Goal: Task Accomplishment & Management: Complete application form

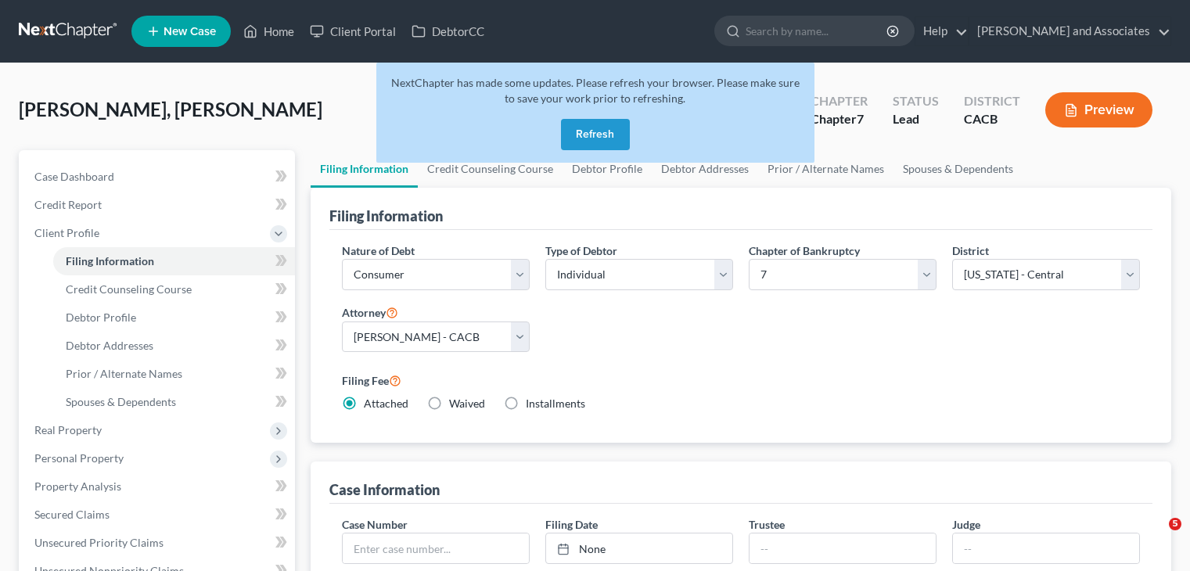
select select "1"
select select "0"
select select "7"
select select "0"
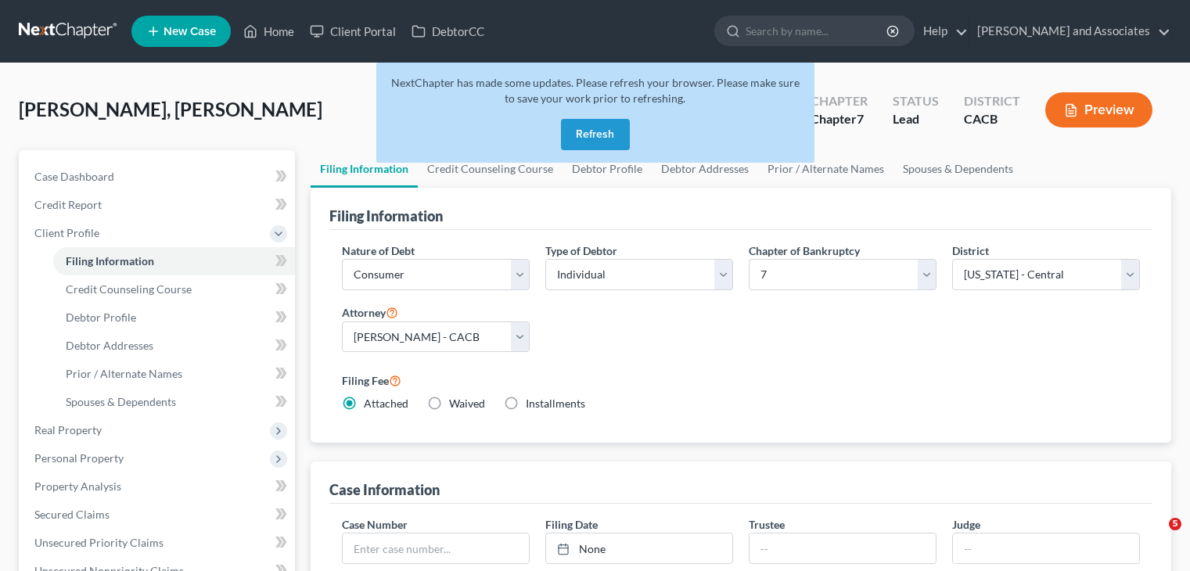
select select "4"
click at [619, 123] on button "Refresh" at bounding box center [595, 134] width 69 height 31
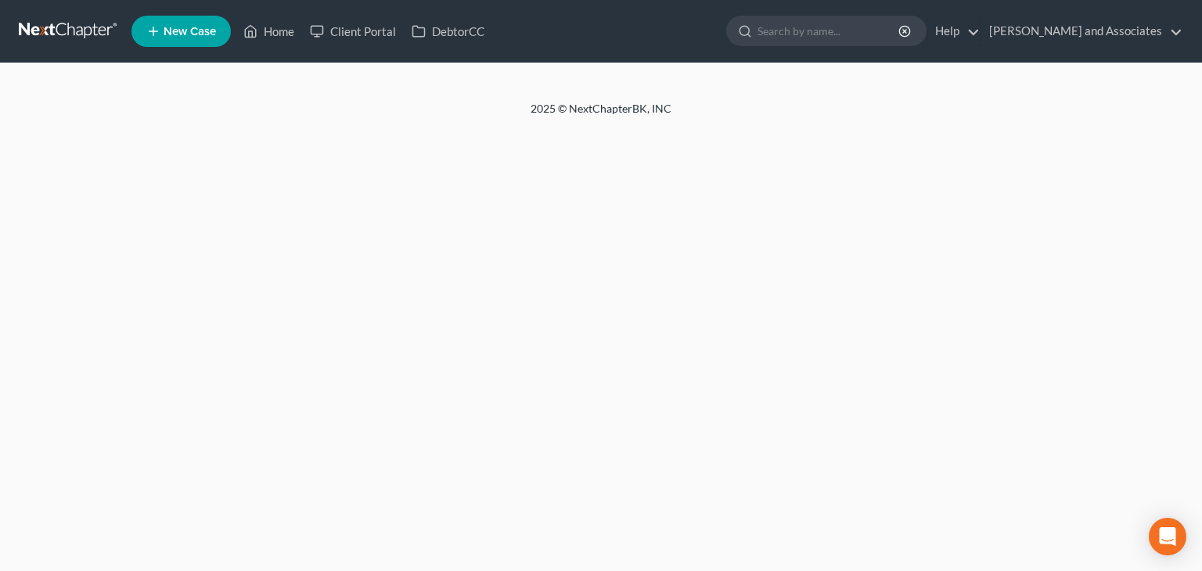
select select "1"
select select "0"
select select "7"
select select "0"
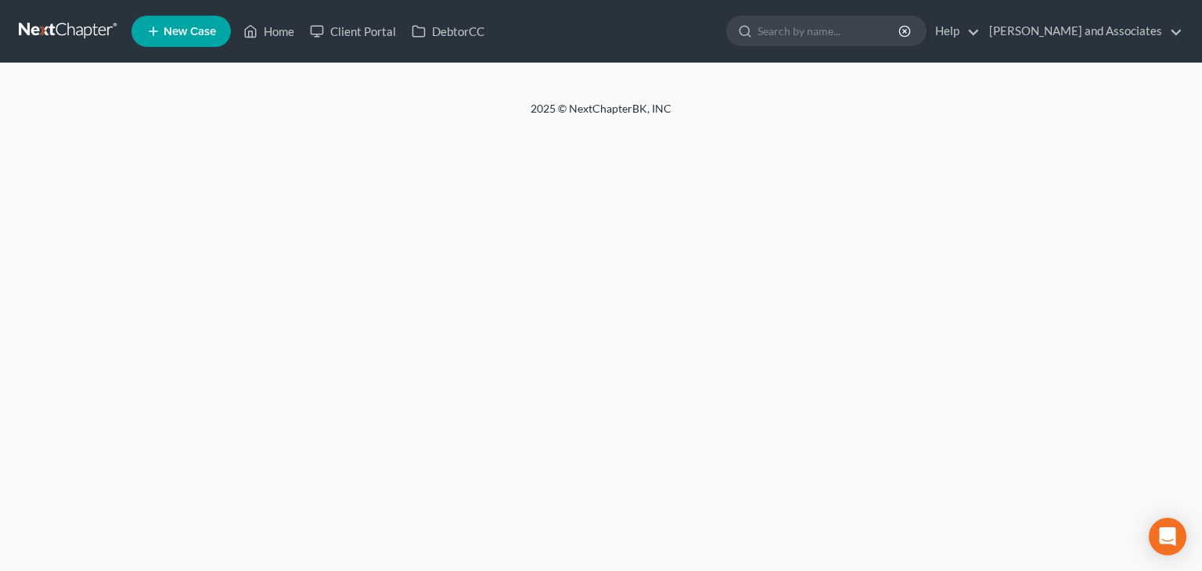
select select "4"
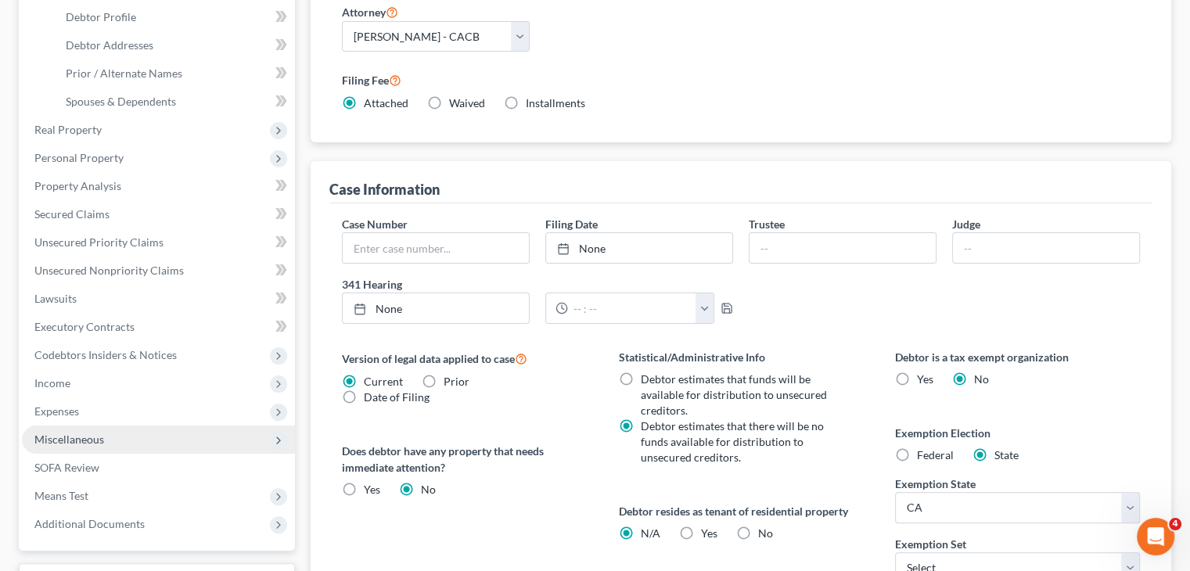
scroll to position [313, 0]
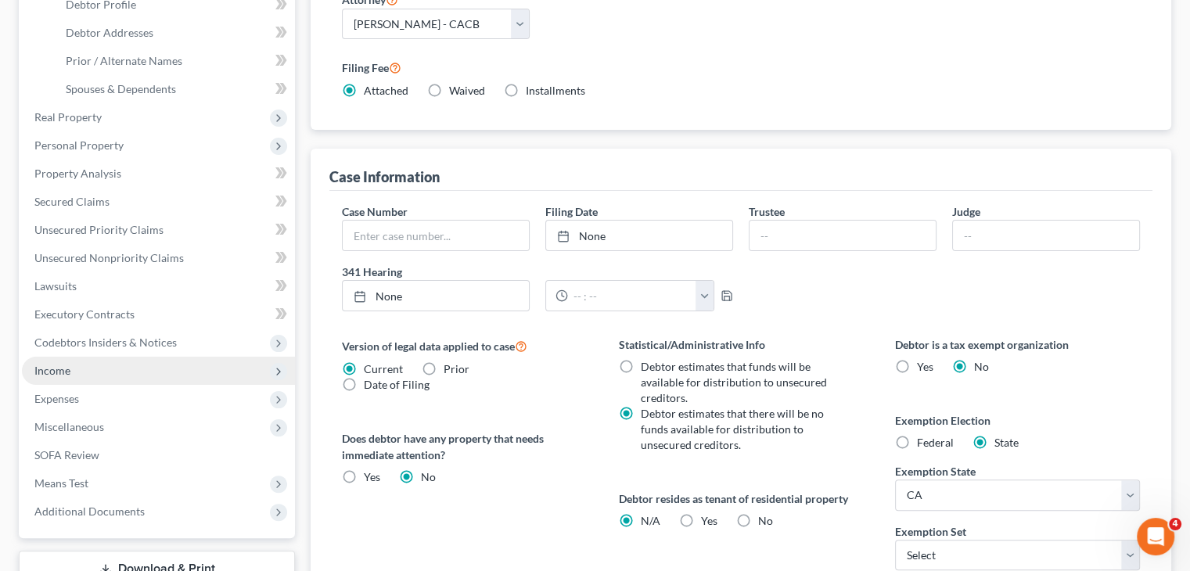
click at [98, 362] on span "Income" at bounding box center [158, 371] width 273 height 28
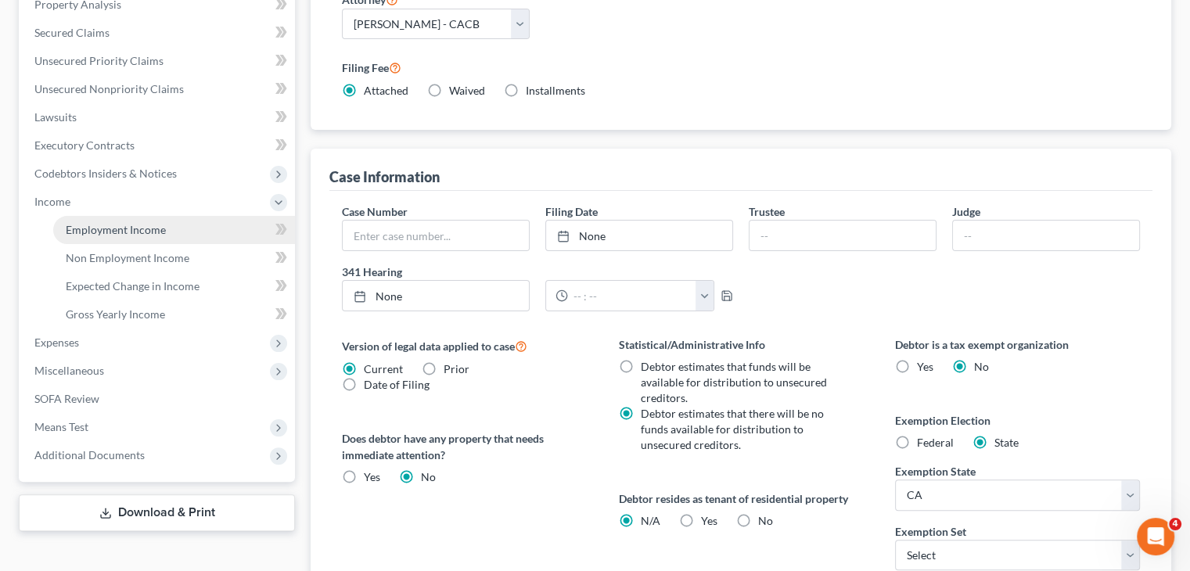
click at [206, 230] on link "Employment Income" at bounding box center [174, 230] width 242 height 28
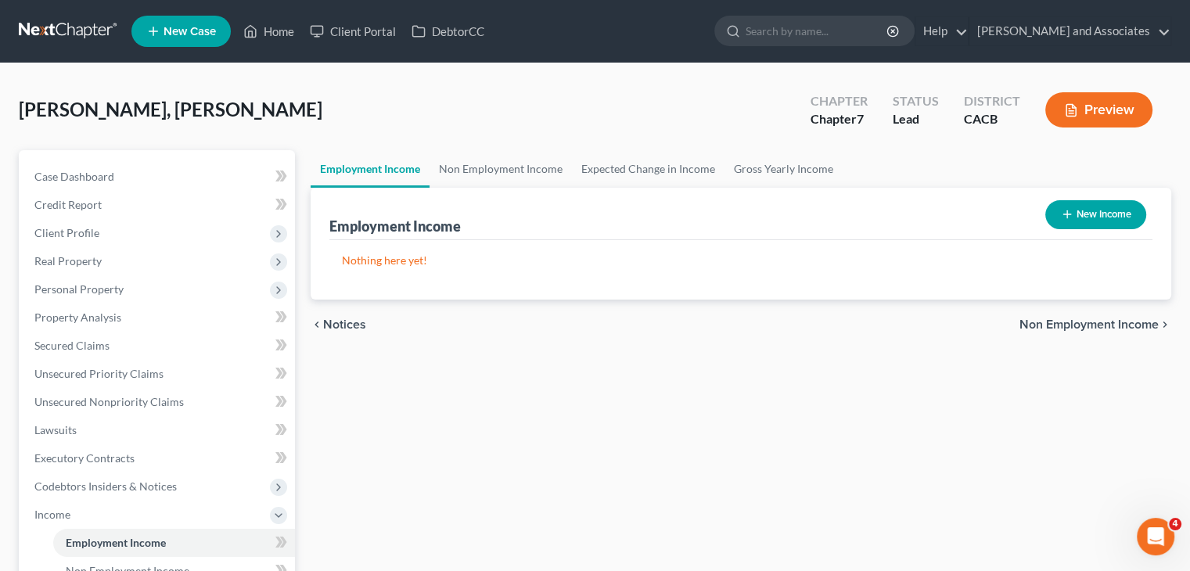
click at [52, 31] on link at bounding box center [69, 31] width 100 height 28
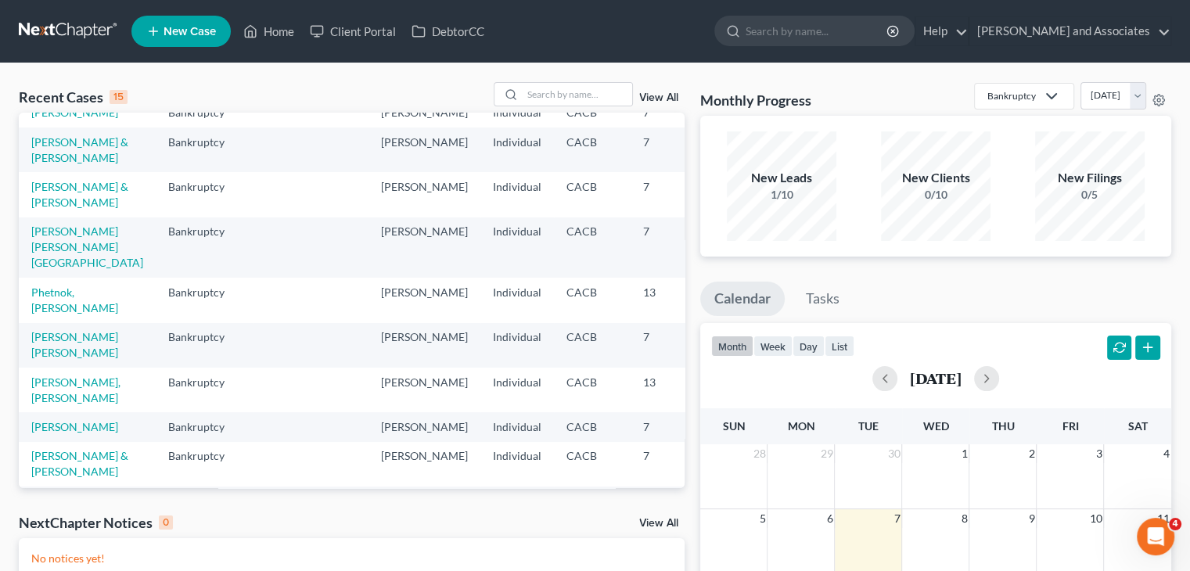
scroll to position [313, 0]
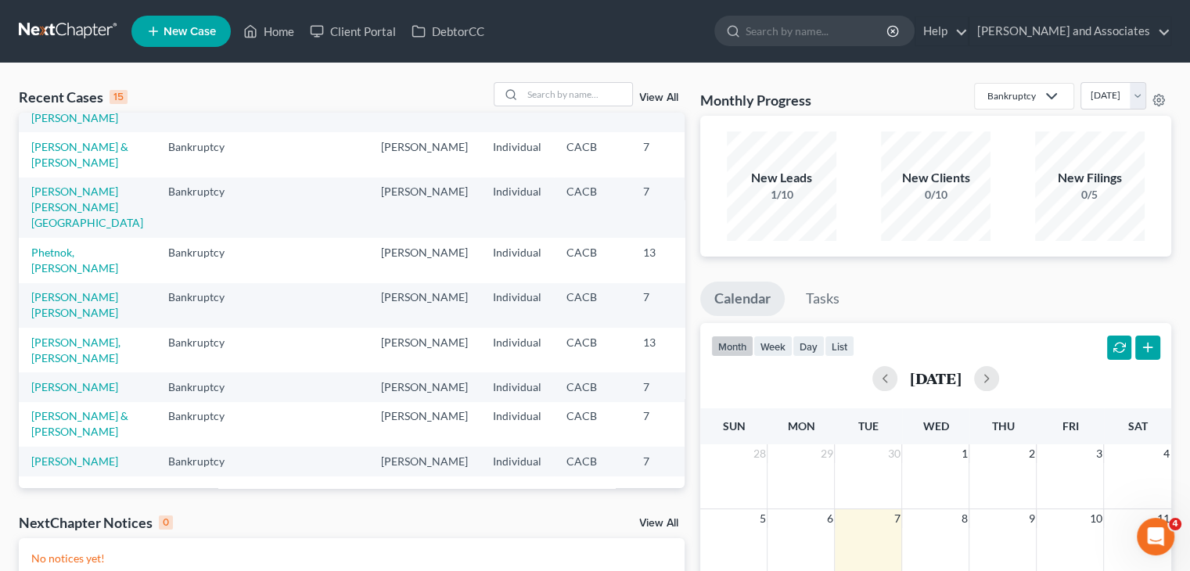
click at [77, 132] on td "[PERSON_NAME] & [PERSON_NAME]" at bounding box center [87, 110] width 137 height 45
click at [75, 124] on link "[PERSON_NAME] & [PERSON_NAME]" at bounding box center [79, 109] width 97 height 29
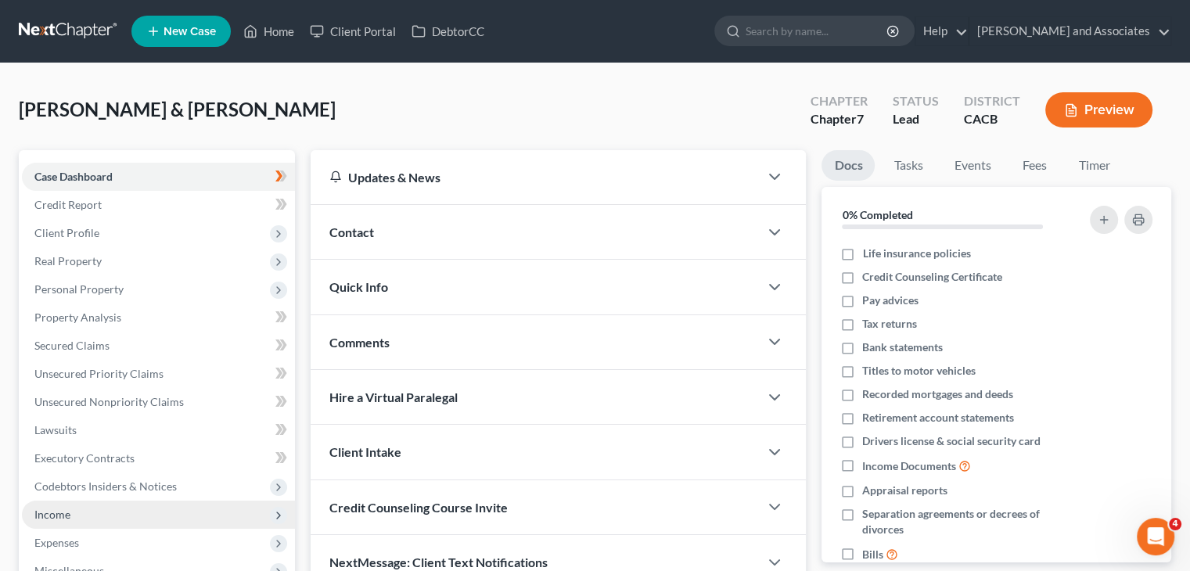
click at [120, 505] on span "Income" at bounding box center [158, 515] width 273 height 28
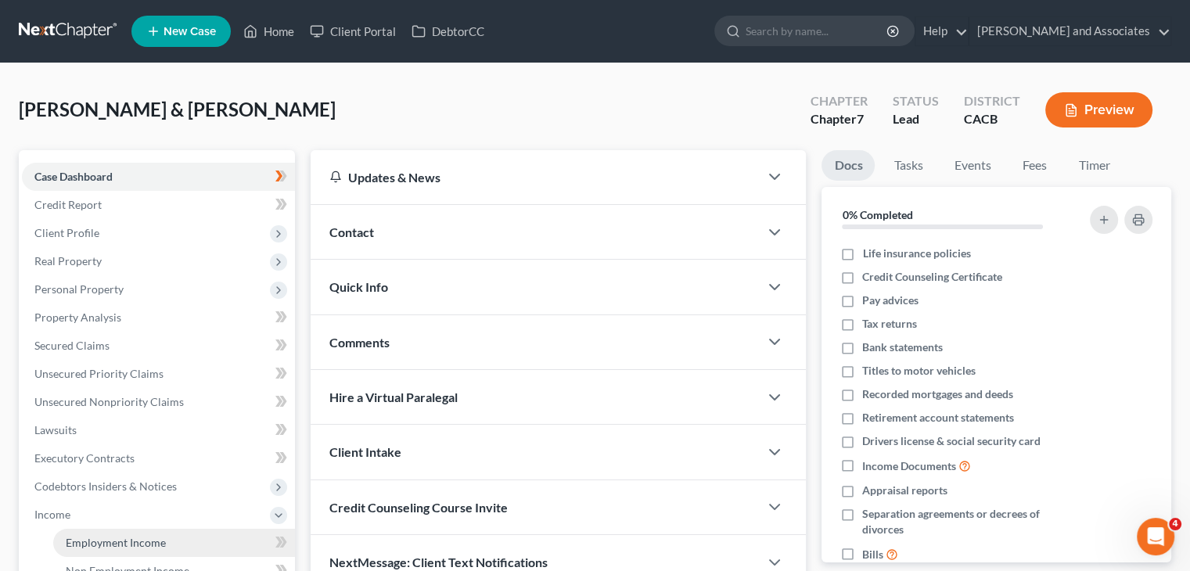
click at [146, 536] on span "Employment Income" at bounding box center [116, 542] width 100 height 13
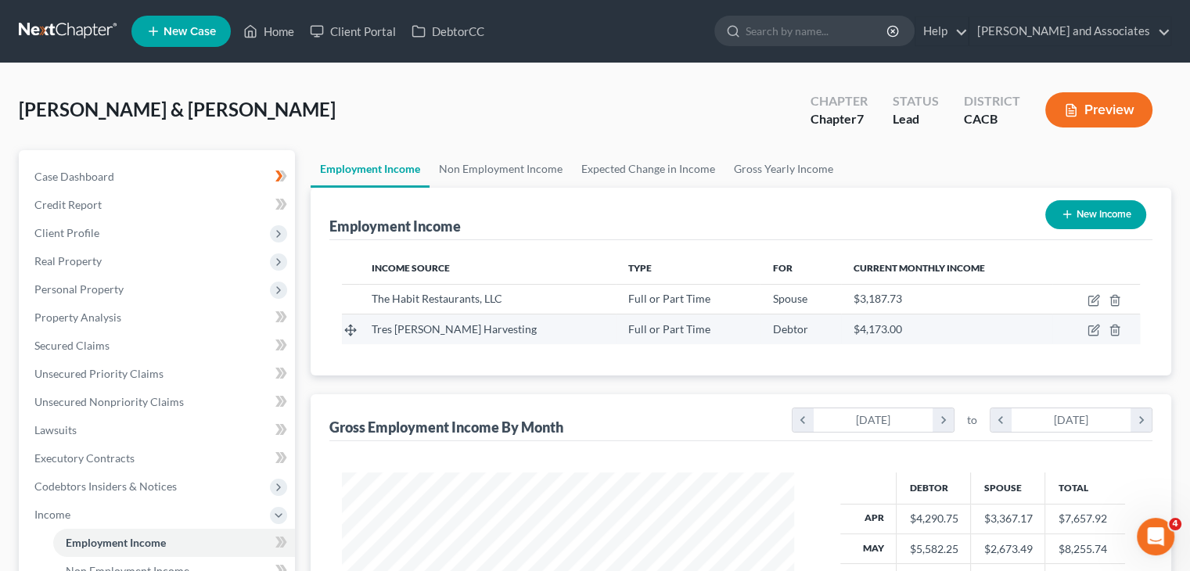
click at [1091, 320] on td at bounding box center [1096, 330] width 88 height 30
click at [1095, 324] on icon "button" at bounding box center [1094, 330] width 13 height 13
select select "0"
select select "4"
select select "3"
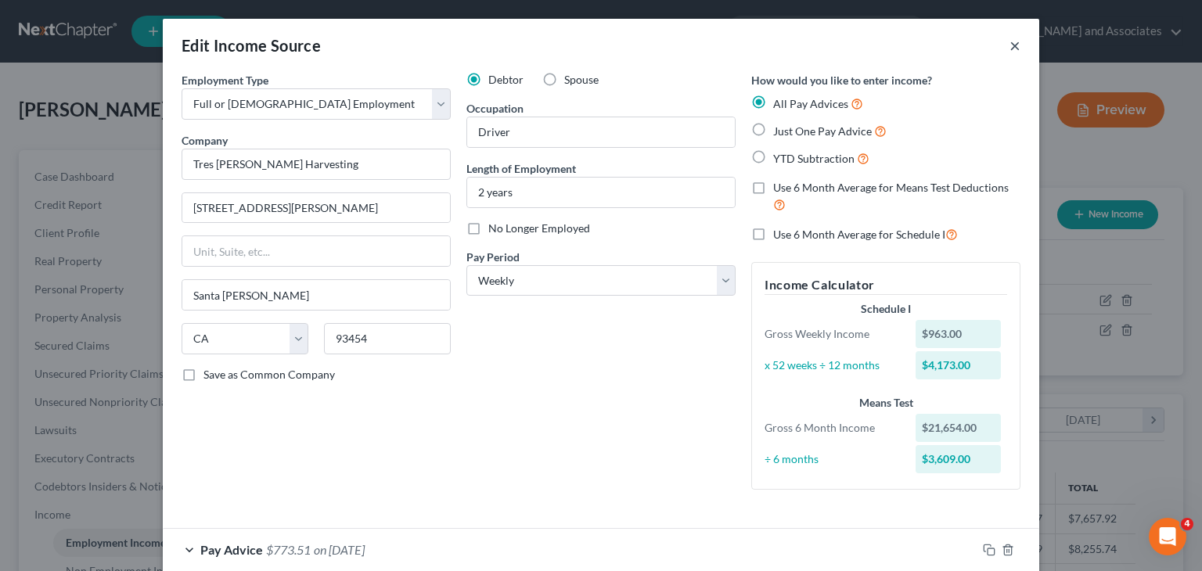
click at [1009, 36] on button "×" at bounding box center [1014, 45] width 11 height 19
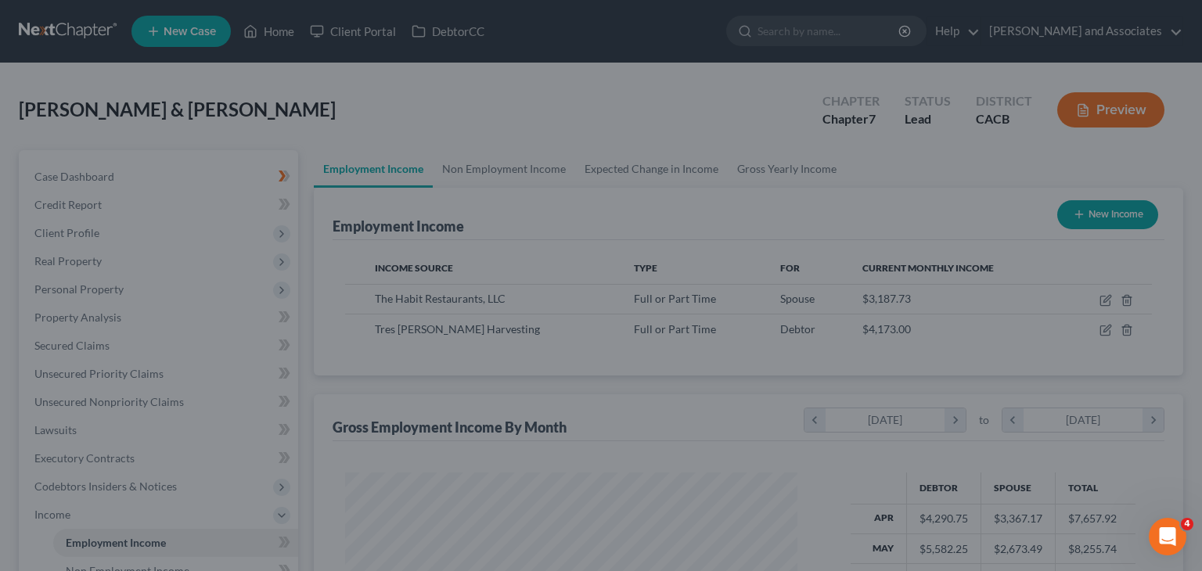
scroll to position [782190, 781985]
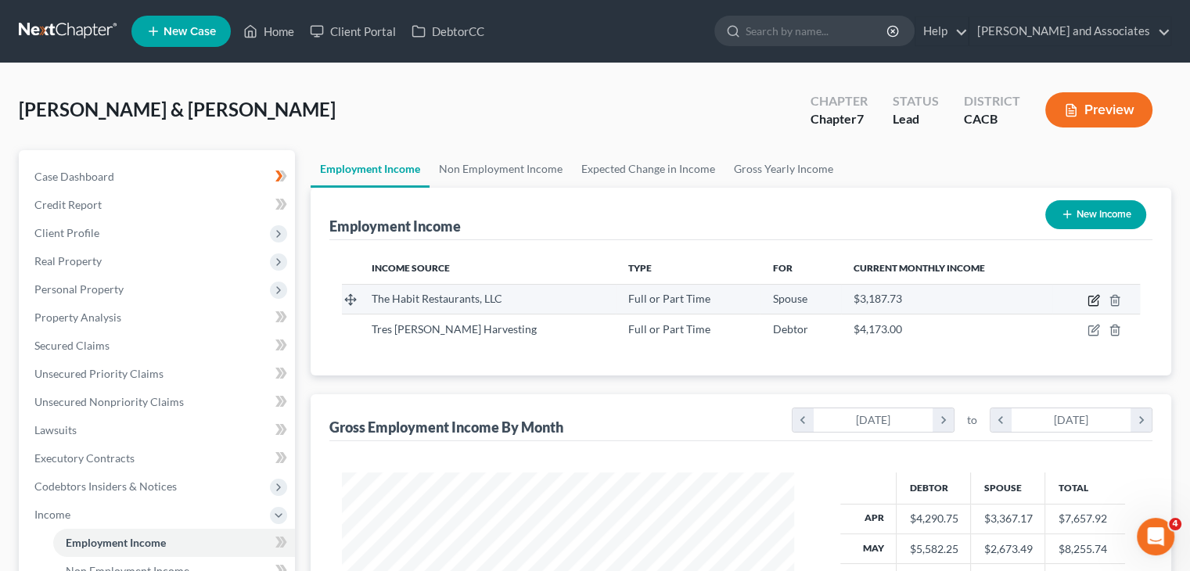
click at [1095, 296] on icon "button" at bounding box center [1095, 298] width 7 height 7
select select "0"
select select "4"
select select "2"
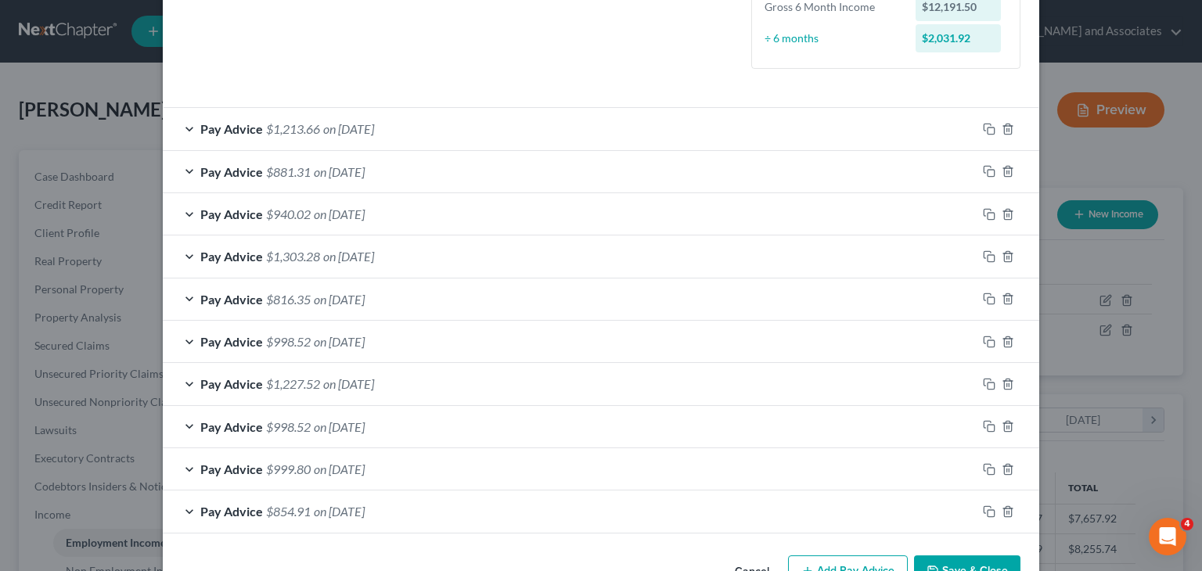
scroll to position [469, 0]
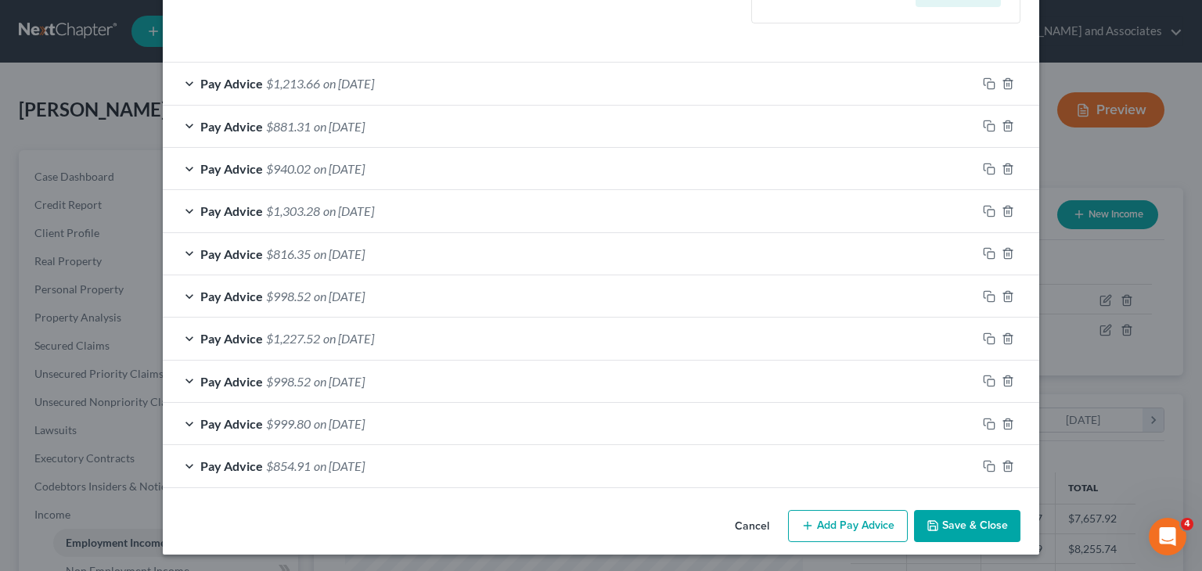
click at [854, 527] on button "Add Pay Advice" at bounding box center [848, 526] width 120 height 33
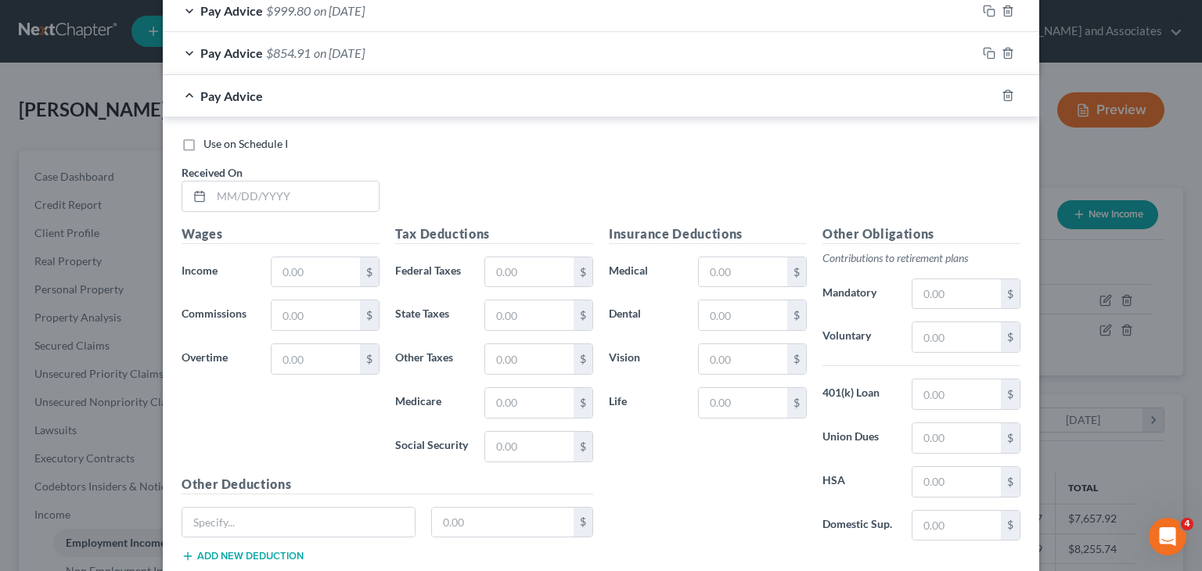
scroll to position [939, 0]
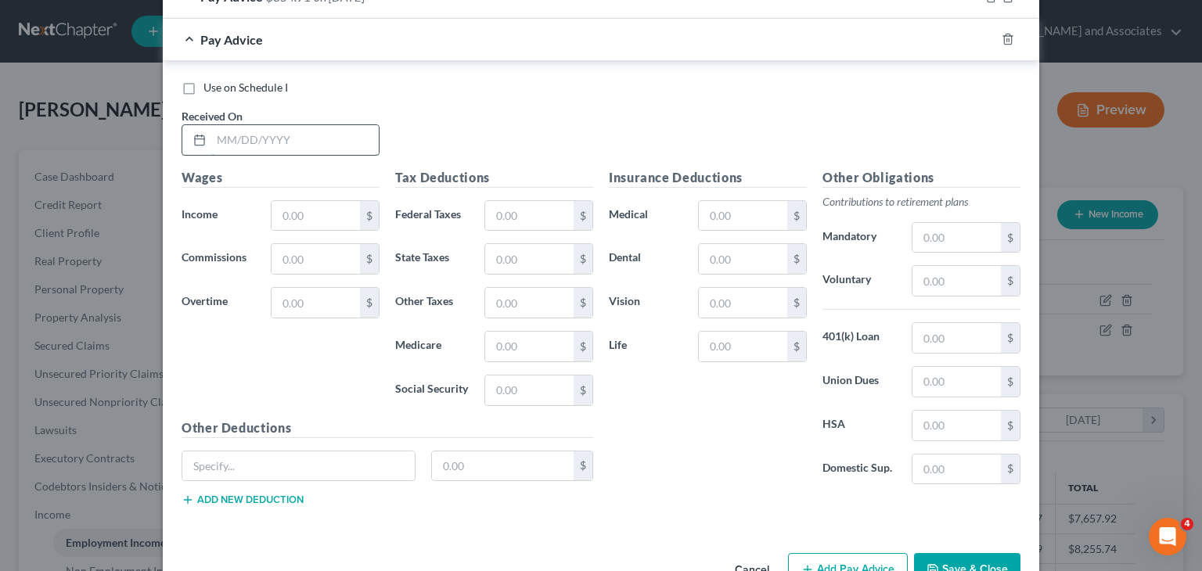
click at [307, 135] on input "text" at bounding box center [294, 140] width 167 height 30
click at [307, 135] on input "08/" at bounding box center [294, 140] width 167 height 30
click at [327, 129] on input "08/" at bounding box center [294, 140] width 167 height 30
type input "[DATE]"
click at [304, 210] on input "text" at bounding box center [316, 216] width 88 height 30
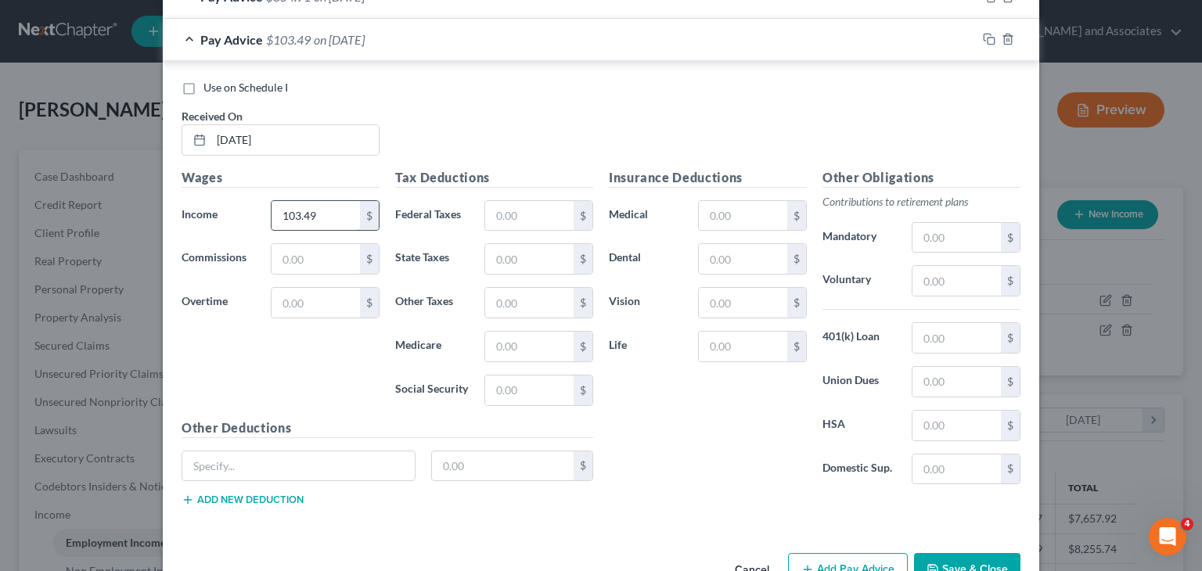
click at [292, 209] on input "103.49" at bounding box center [316, 216] width 88 height 30
type input "1,031.49"
click at [524, 209] on input "text" at bounding box center [529, 216] width 88 height 30
type input "45.46"
click at [513, 346] on input "text" at bounding box center [529, 347] width 88 height 30
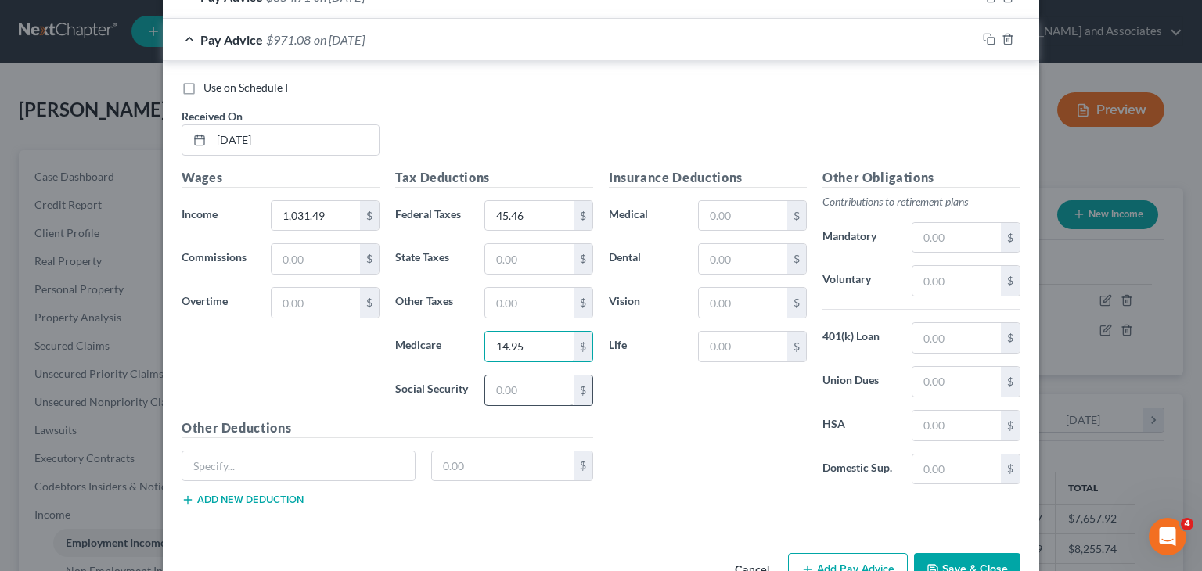
type input "14.95"
click at [516, 395] on input "text" at bounding box center [529, 391] width 88 height 30
type input "9"
type input "63.95"
click at [507, 318] on div "Tax Deductions Federal Taxes 45.46 $ State Taxes $ Other Taxes $ Medicare 14.95…" at bounding box center [494, 293] width 214 height 250
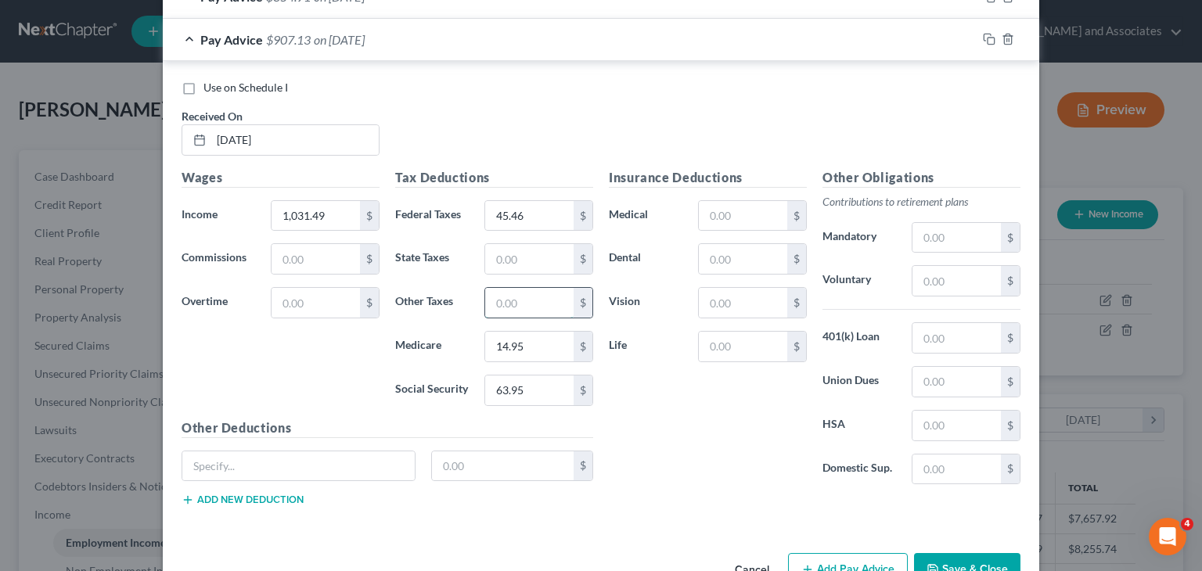
click at [514, 298] on input "text" at bounding box center [529, 303] width 88 height 30
type input "13.45"
click at [501, 244] on input "text" at bounding box center [529, 259] width 88 height 30
type input "12.37"
click at [352, 45] on div "Pay Advice $881.31 on [DATE]" at bounding box center [570, 39] width 814 height 41
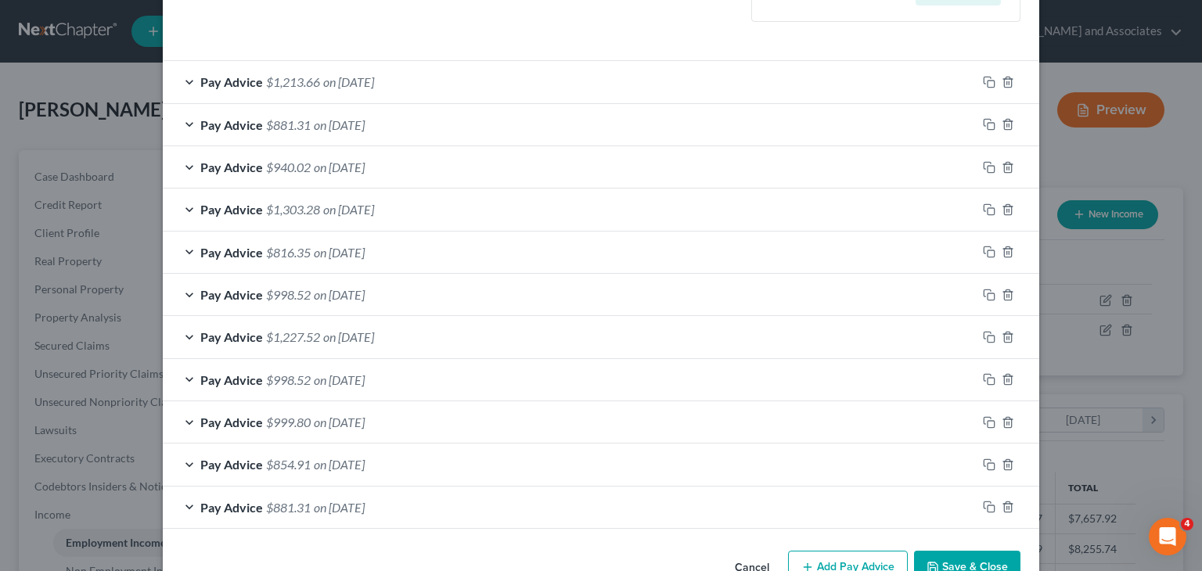
scroll to position [513, 0]
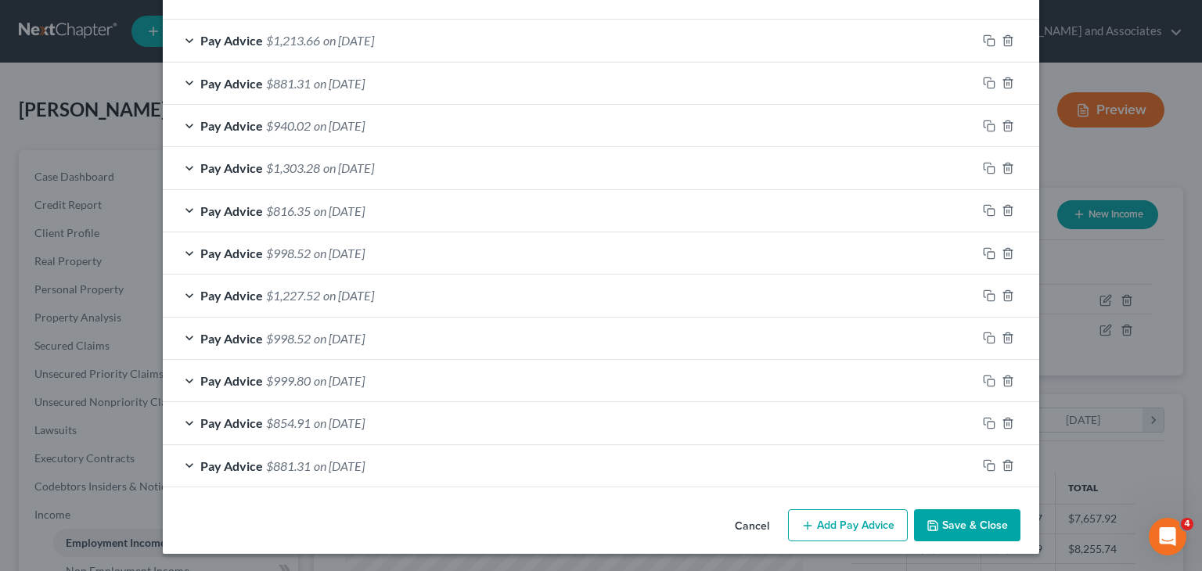
click at [850, 527] on button "Add Pay Advice" at bounding box center [848, 525] width 120 height 33
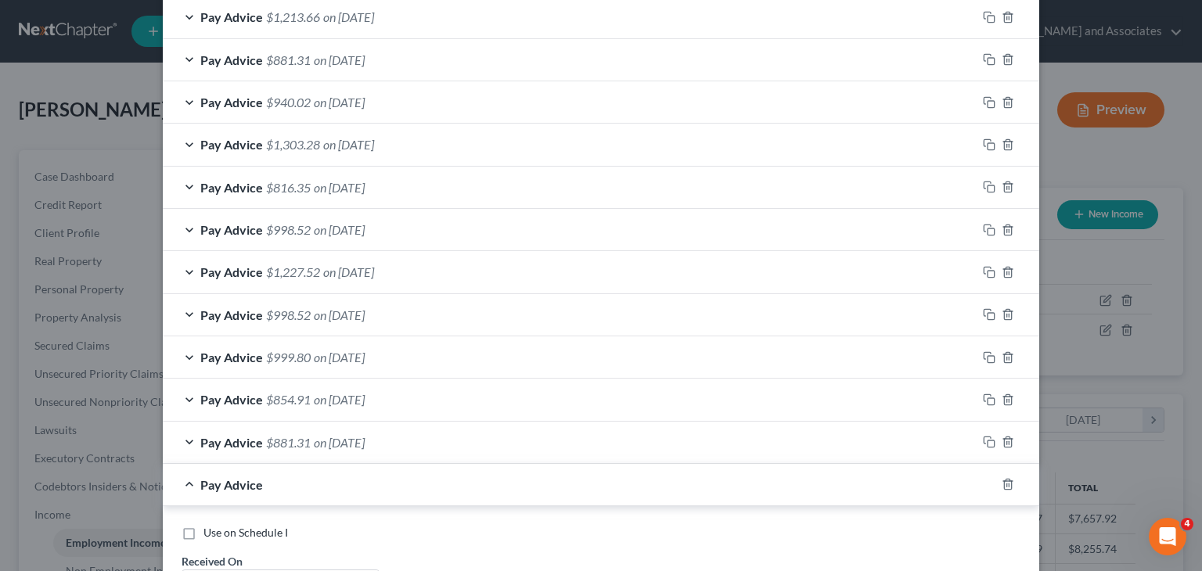
scroll to position [669, 0]
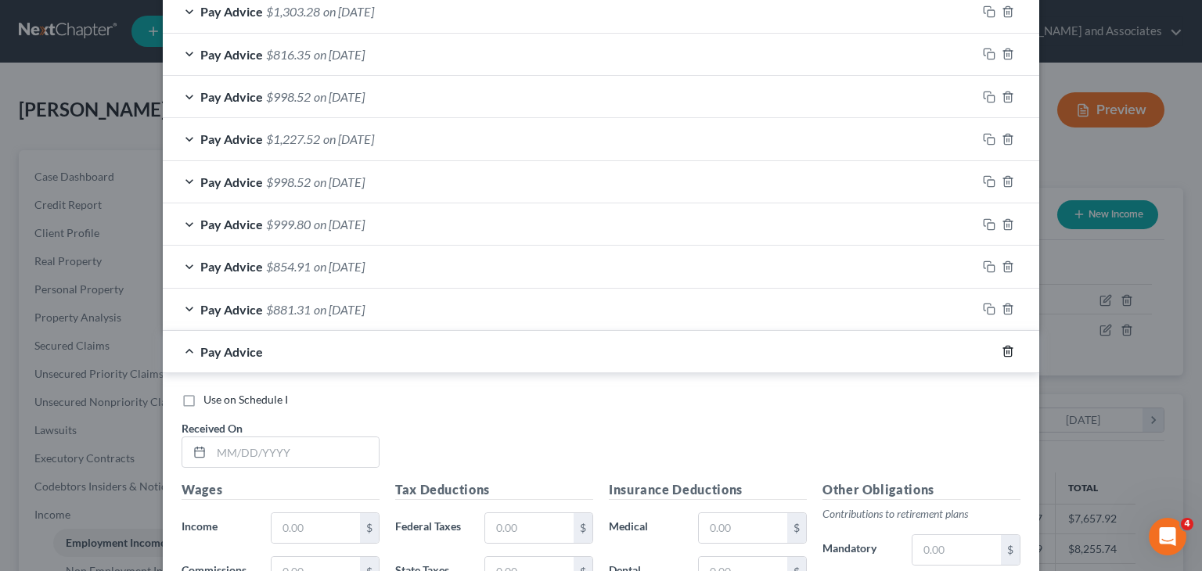
click at [1007, 351] on line "button" at bounding box center [1007, 352] width 0 height 3
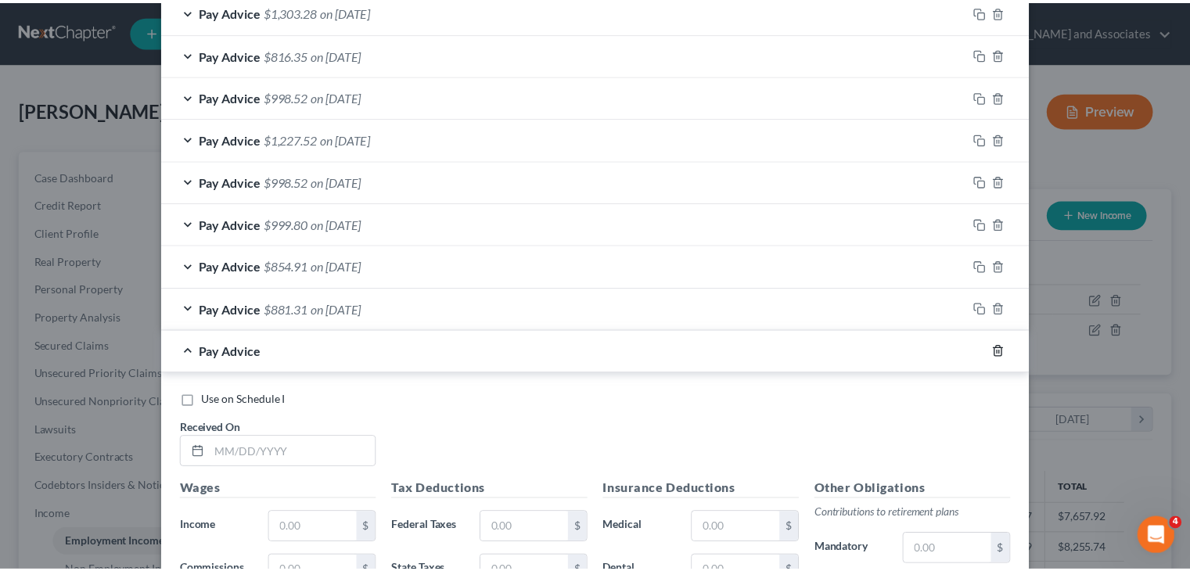
scroll to position [513, 0]
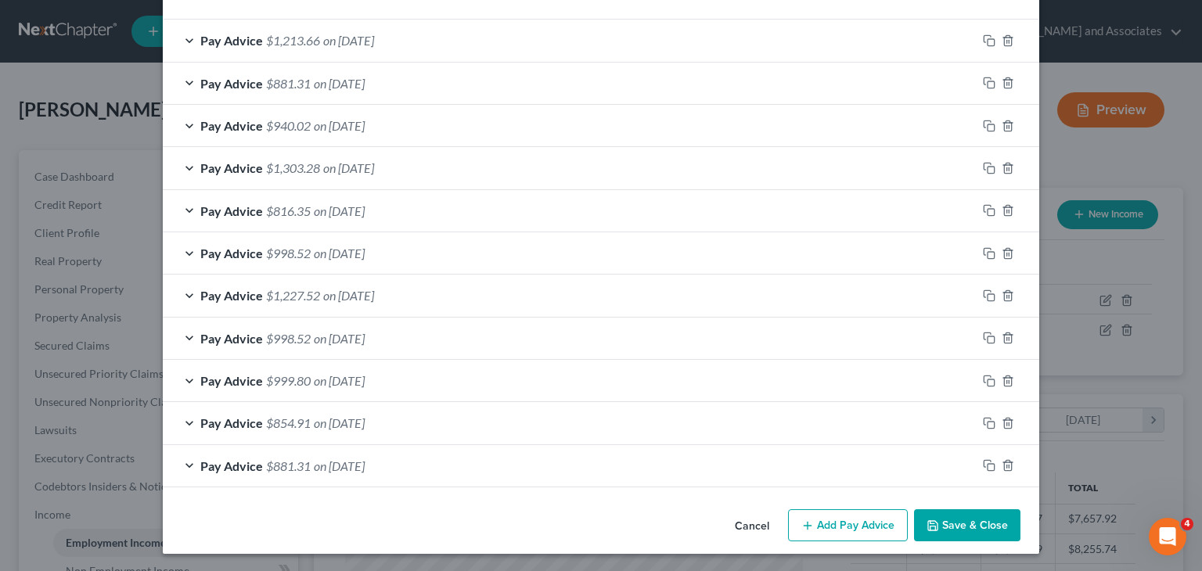
click at [962, 513] on button "Save & Close" at bounding box center [967, 525] width 106 height 33
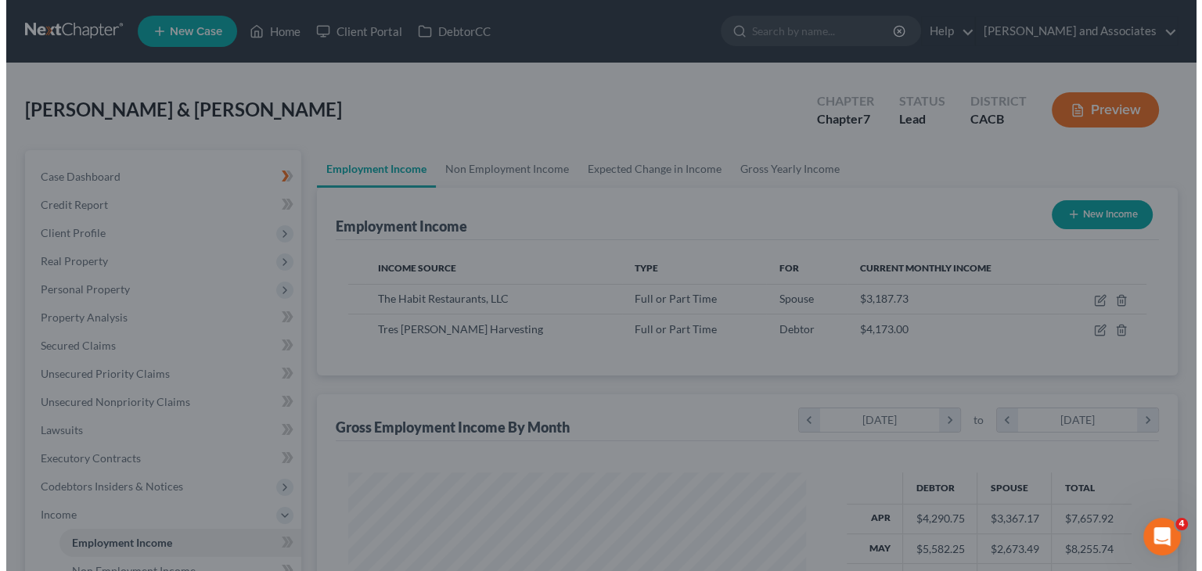
scroll to position [782190, 781985]
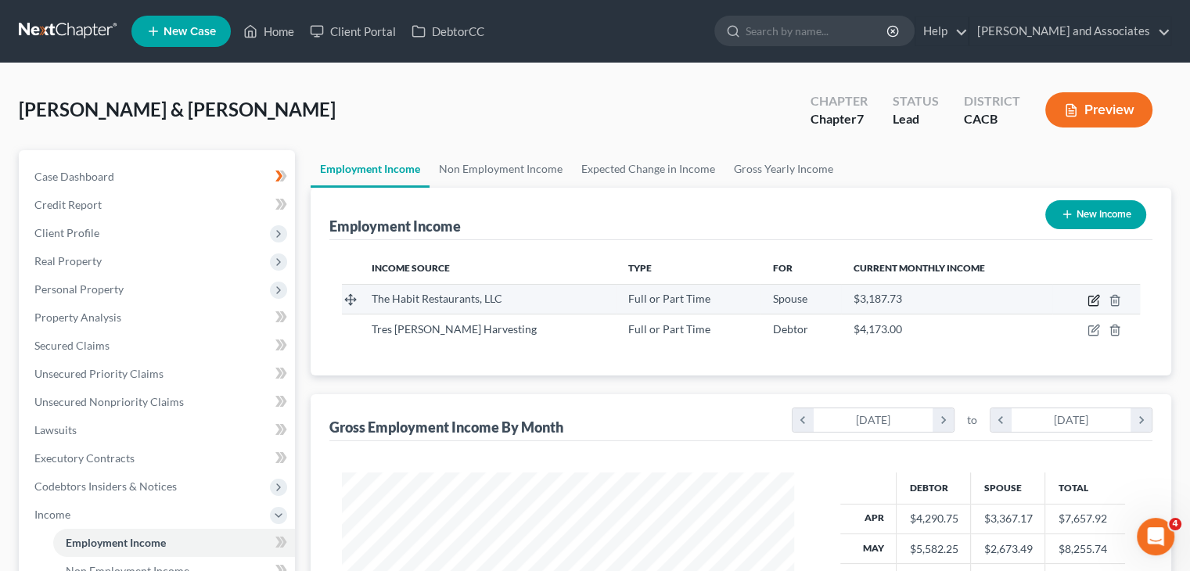
click at [1089, 294] on icon "button" at bounding box center [1094, 300] width 13 height 13
select select "0"
select select "4"
select select "2"
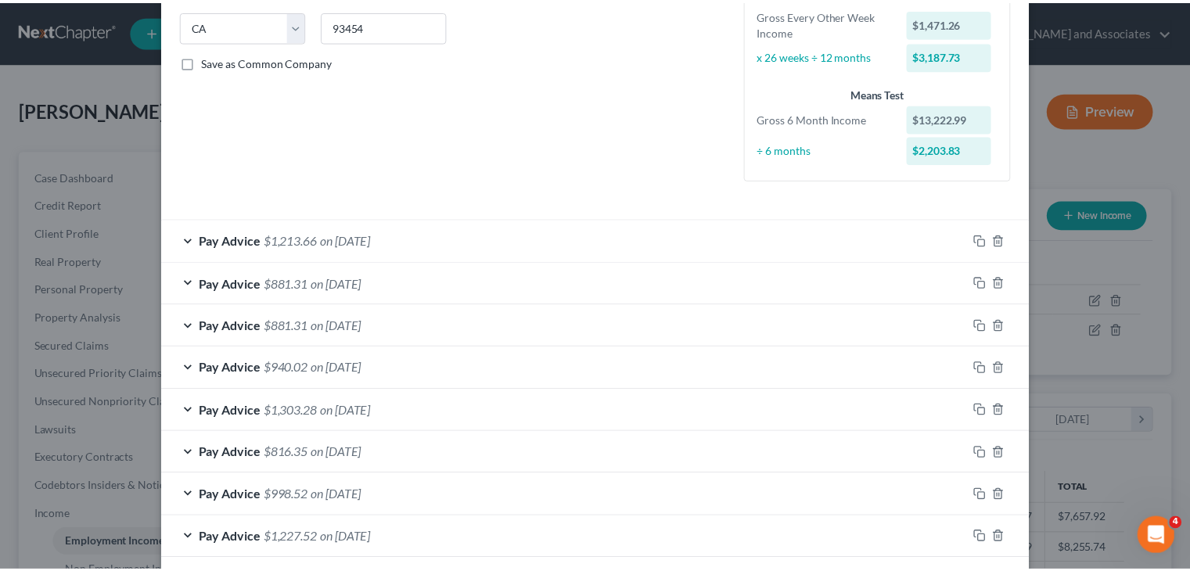
scroll to position [469, 0]
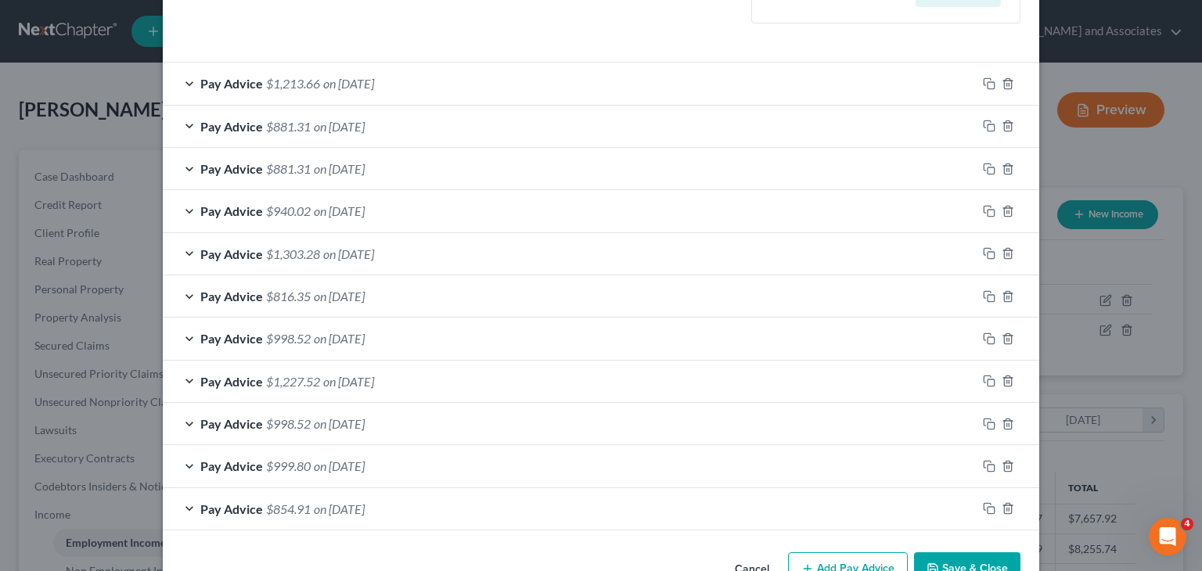
click at [989, 558] on button "Save & Close" at bounding box center [967, 568] width 106 height 33
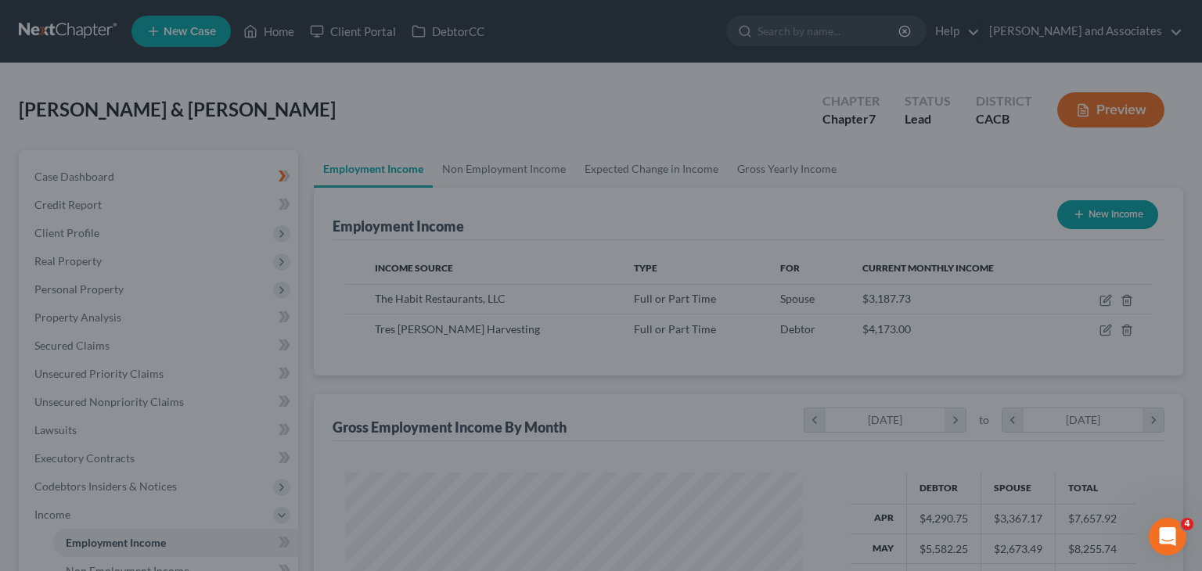
scroll to position [782190, 781985]
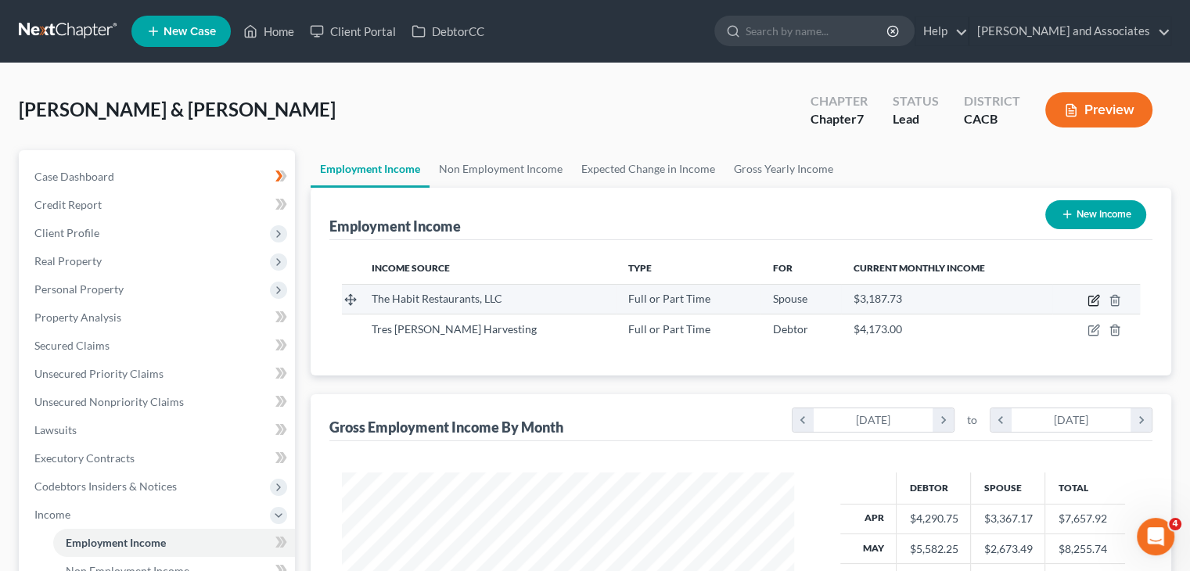
click at [1093, 301] on icon "button" at bounding box center [1095, 298] width 7 height 7
select select "0"
select select "4"
select select "2"
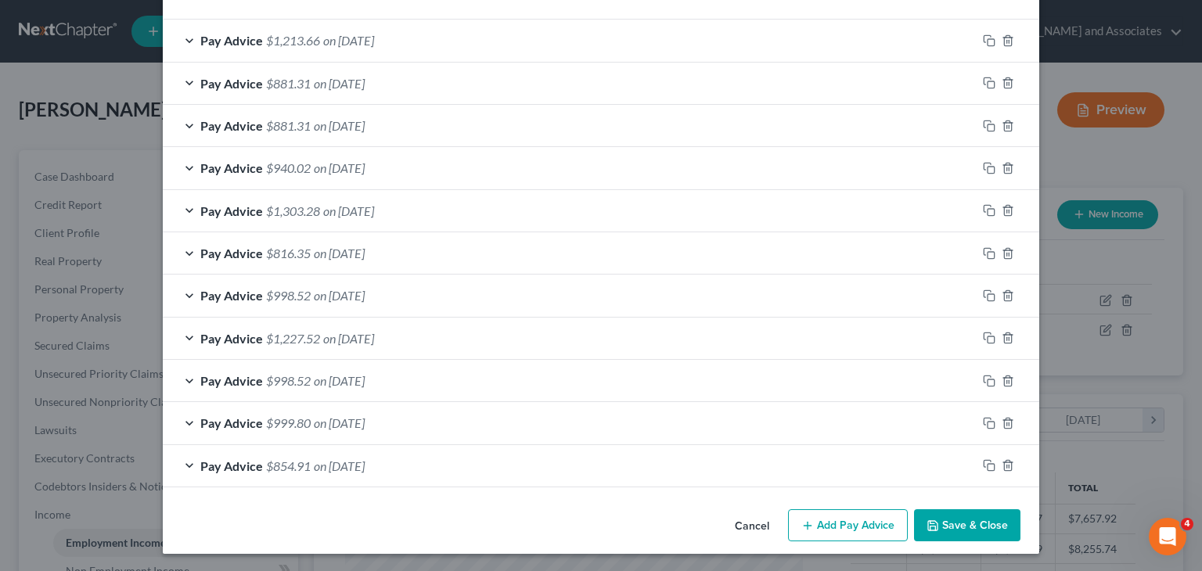
scroll to position [513, 0]
